Goal: Task Accomplishment & Management: Manage account settings

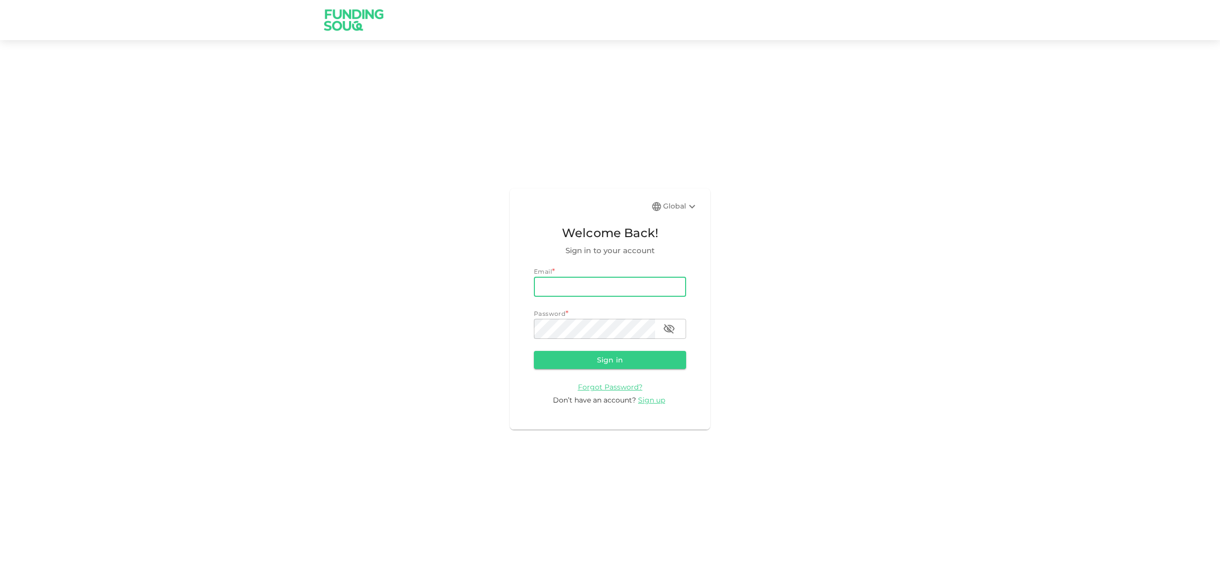
click at [593, 288] on input "email" at bounding box center [610, 287] width 152 height 20
type input "[EMAIL_ADDRESS][DOMAIN_NAME]"
click at [534, 351] on button "Sign in" at bounding box center [610, 360] width 152 height 18
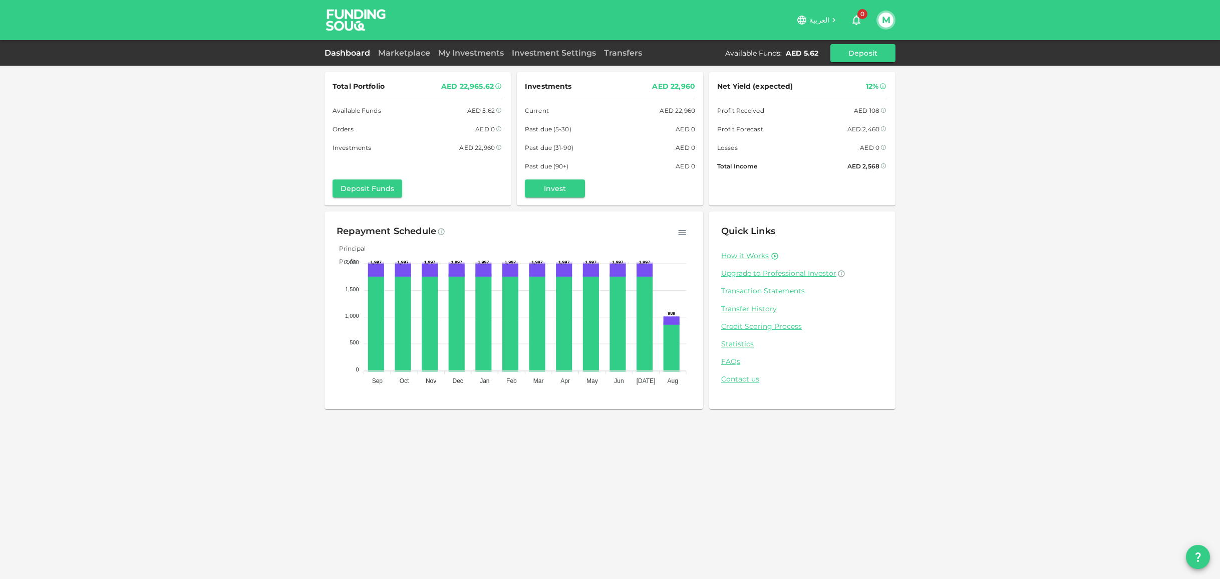
click at [768, 292] on link "Transaction Statements" at bounding box center [802, 291] width 162 height 10
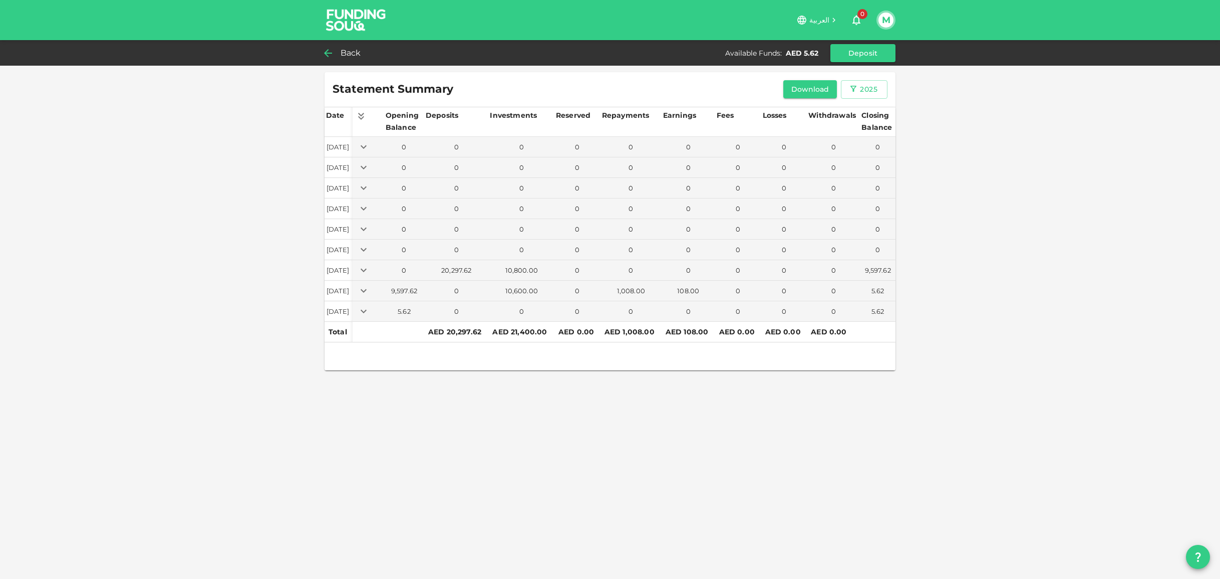
click at [356, 58] on span "Back" at bounding box center [351, 53] width 21 height 14
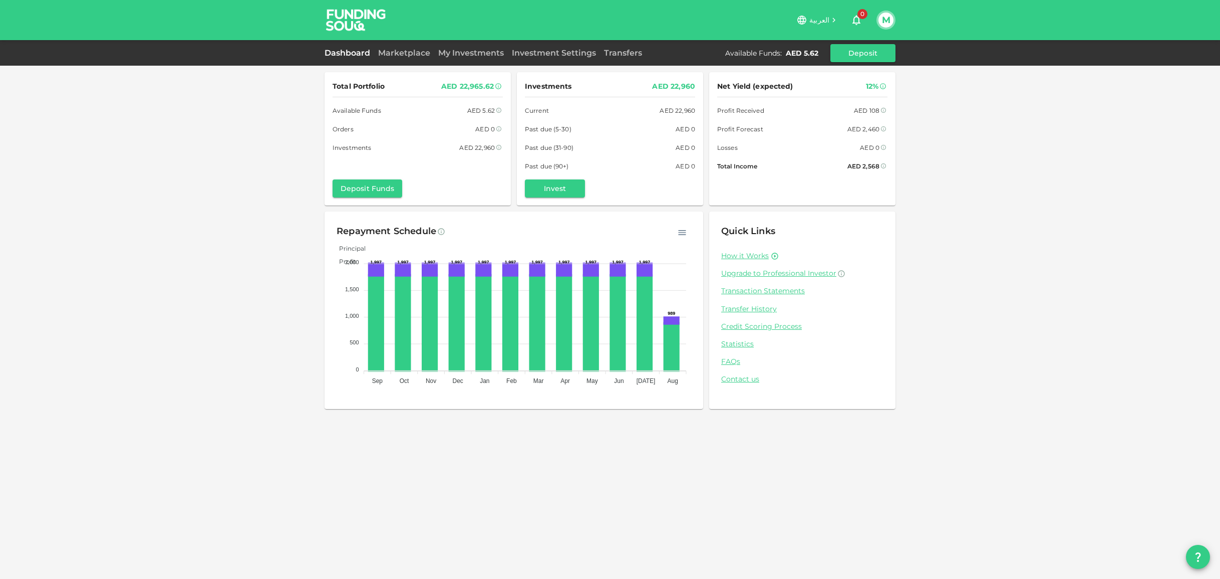
click at [349, 54] on link "Dashboard" at bounding box center [350, 53] width 50 height 10
click at [467, 51] on link "My Investments" at bounding box center [471, 53] width 74 height 10
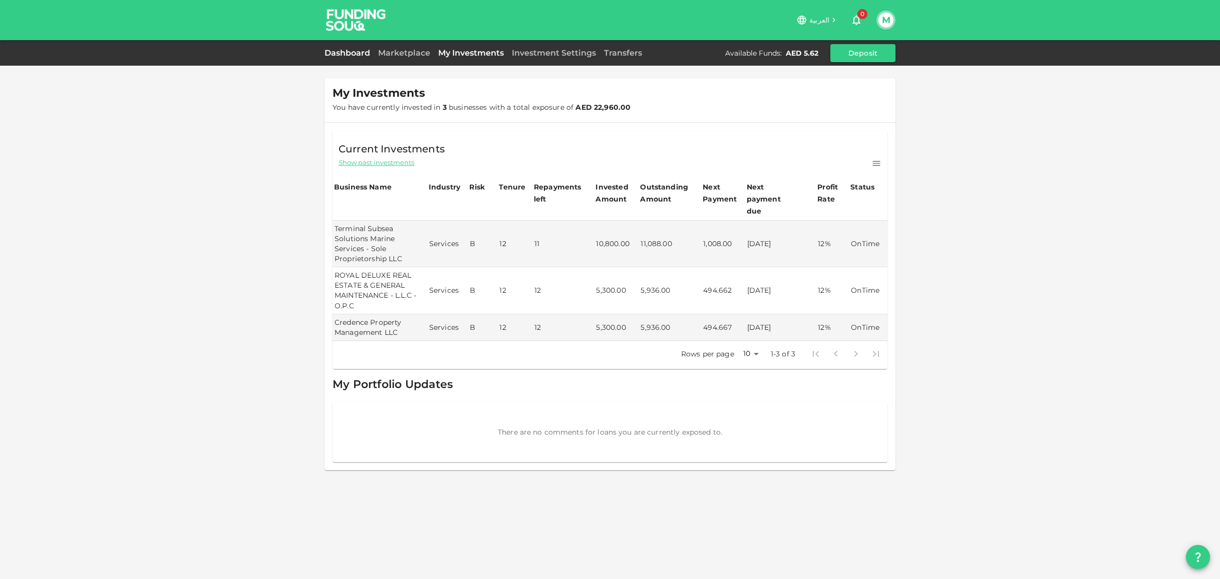
click at [347, 50] on link "Dashboard" at bounding box center [350, 53] width 50 height 10
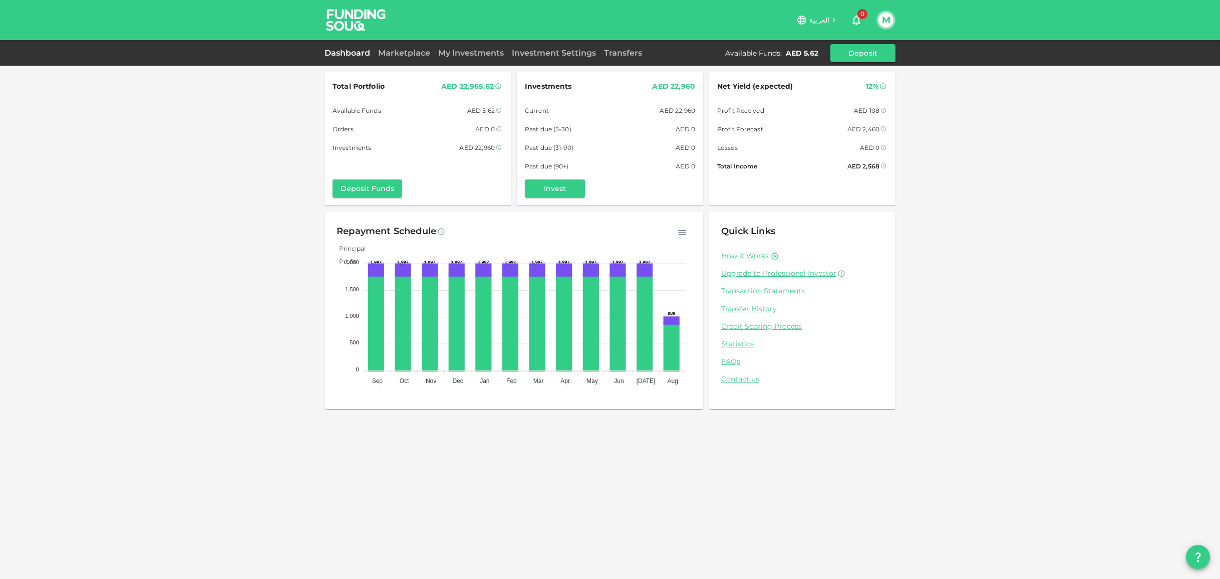
click at [752, 290] on link "Transaction Statements" at bounding box center [802, 291] width 162 height 10
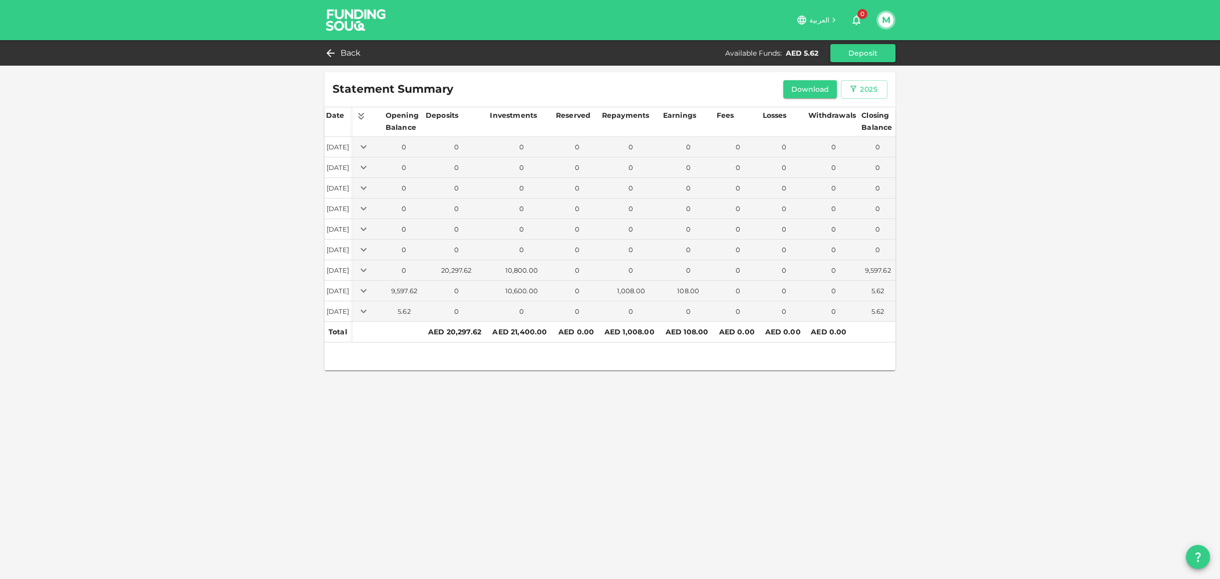
click at [355, 16] on img at bounding box center [356, 20] width 75 height 40
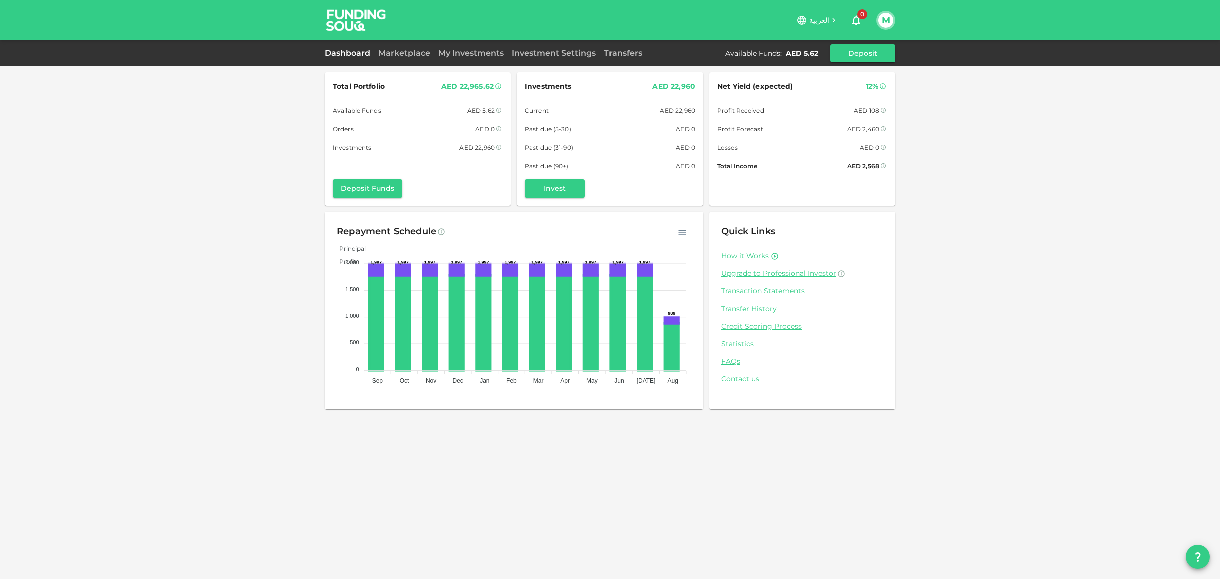
click at [739, 311] on link "Transfer History" at bounding box center [802, 309] width 162 height 10
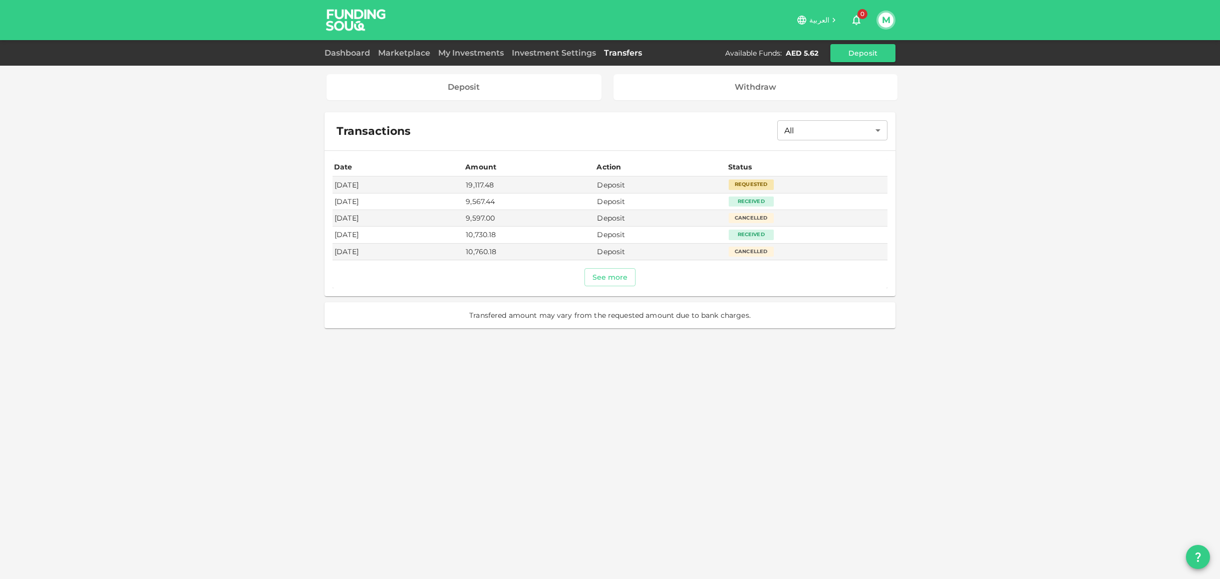
click at [886, 21] on button "M" at bounding box center [886, 20] width 15 height 15
click at [832, 94] on div "Sign Out" at bounding box center [821, 98] width 32 height 10
